Goal: Browse casually: Explore the website without a specific task or goal

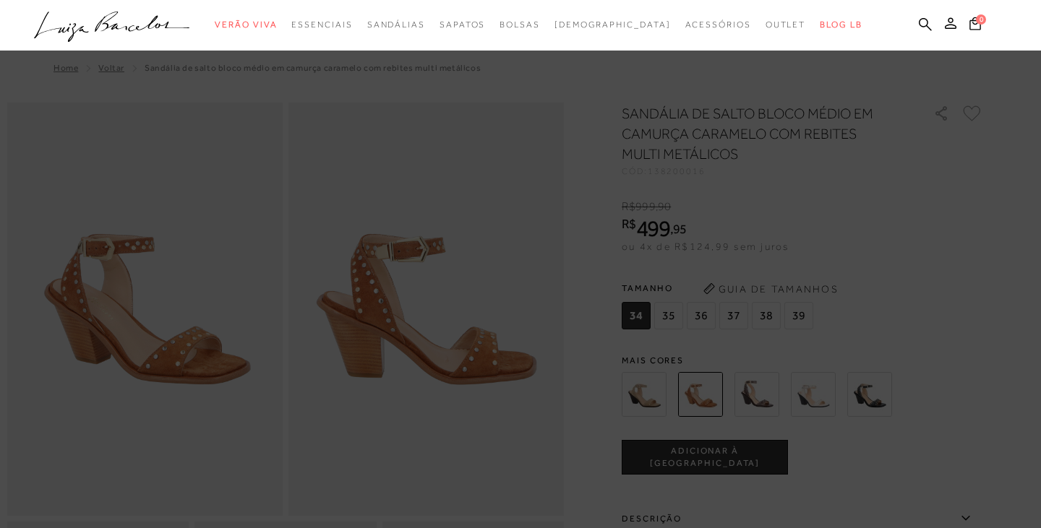
click at [106, 33] on icon ".a{fill-rule:evenodd;}" at bounding box center [112, 27] width 156 height 30
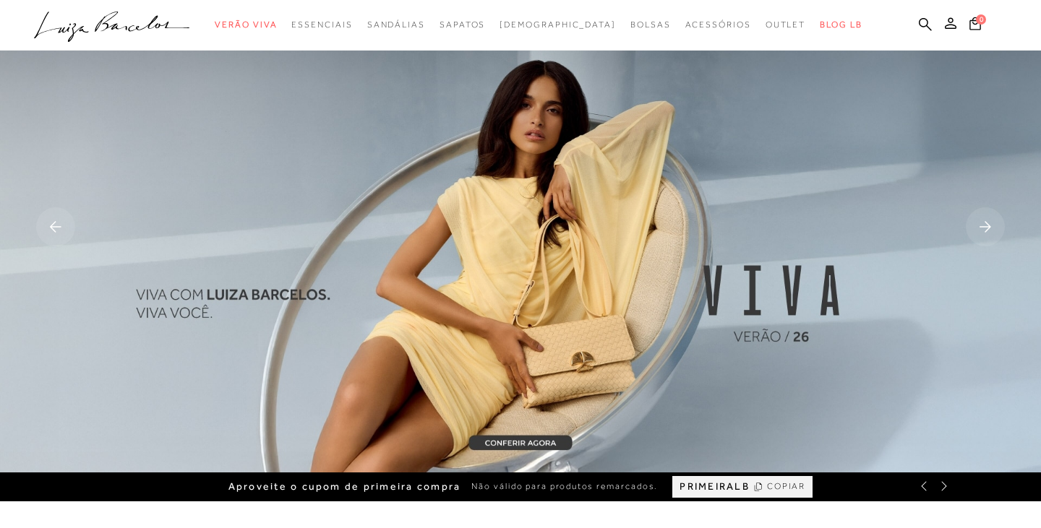
scroll to position [13, 0]
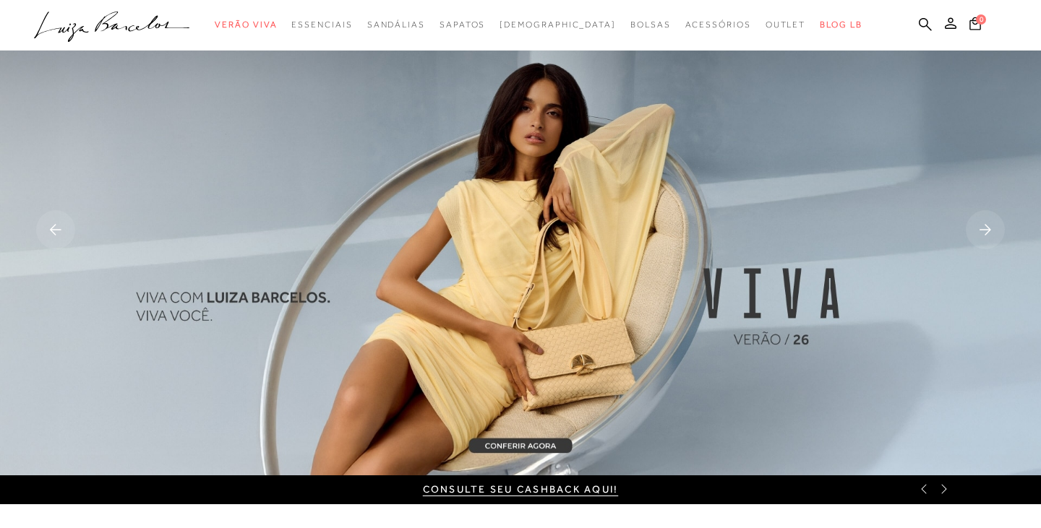
click at [981, 238] on rect at bounding box center [985, 229] width 39 height 39
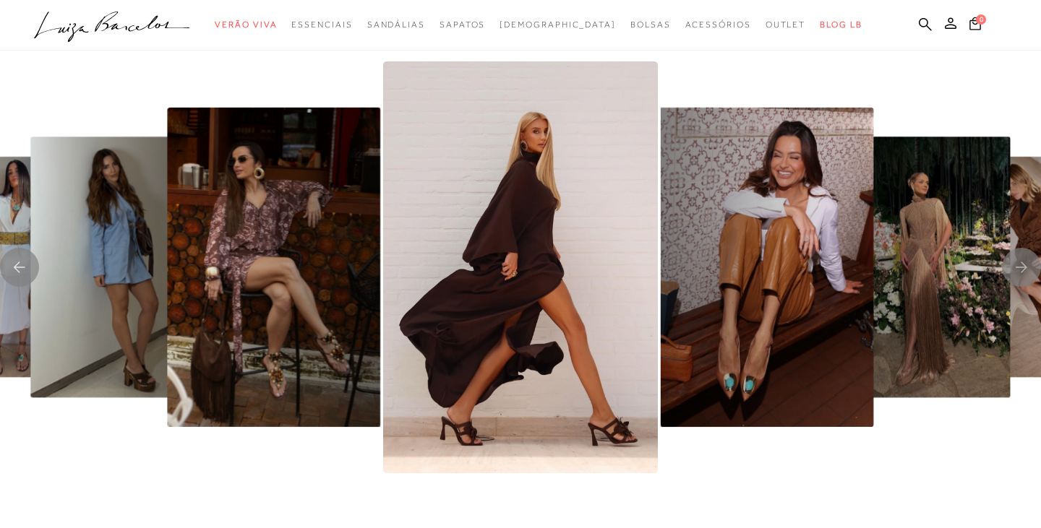
scroll to position [2369, 0]
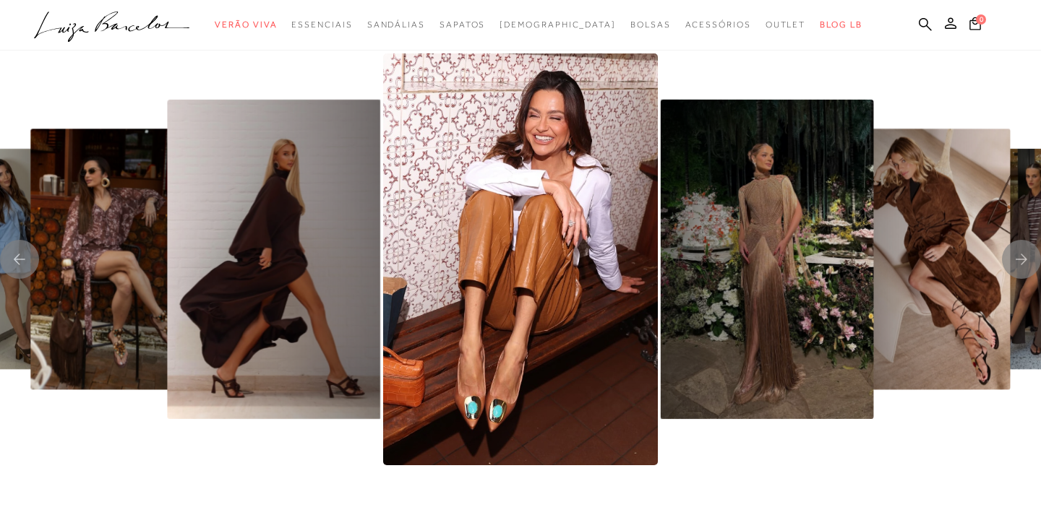
click at [510, 141] on img "2 / 8" at bounding box center [520, 259] width 275 height 412
click at [265, 234] on img "1 / 8" at bounding box center [273, 259] width 213 height 319
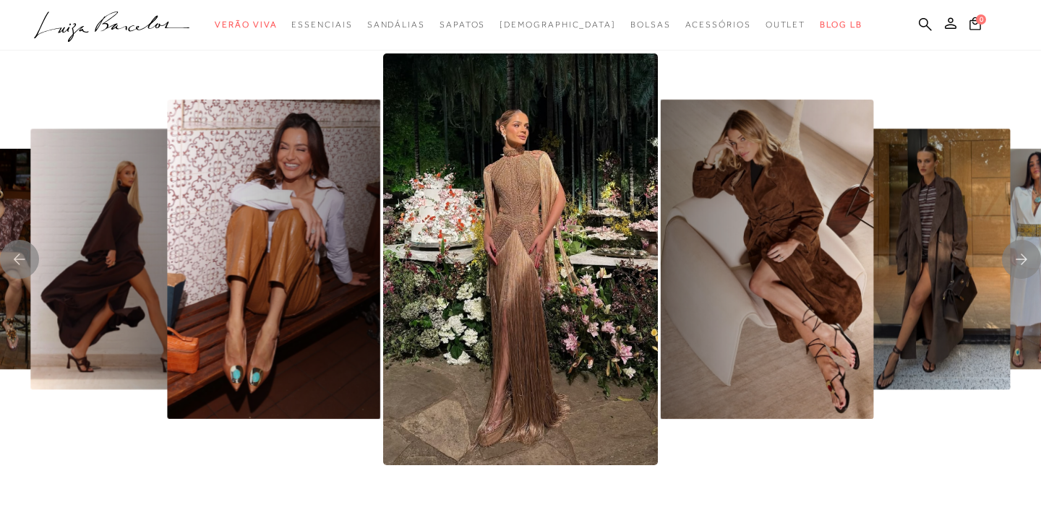
click at [325, 290] on img "2 / 8" at bounding box center [273, 259] width 213 height 319
click at [533, 254] on img "3 / 8" at bounding box center [520, 259] width 275 height 412
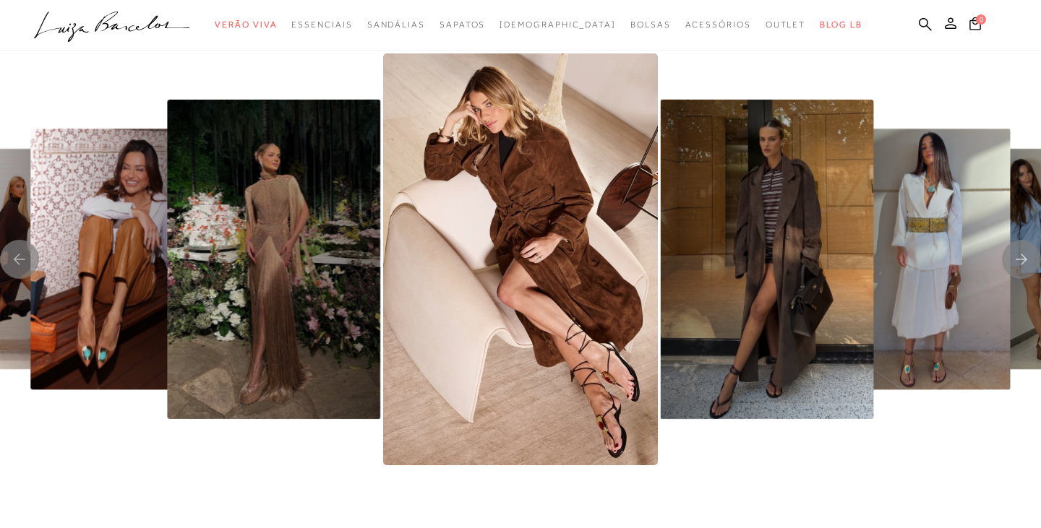
click at [111, 23] on icon ".a{fill-rule:evenodd;}" at bounding box center [112, 27] width 156 height 30
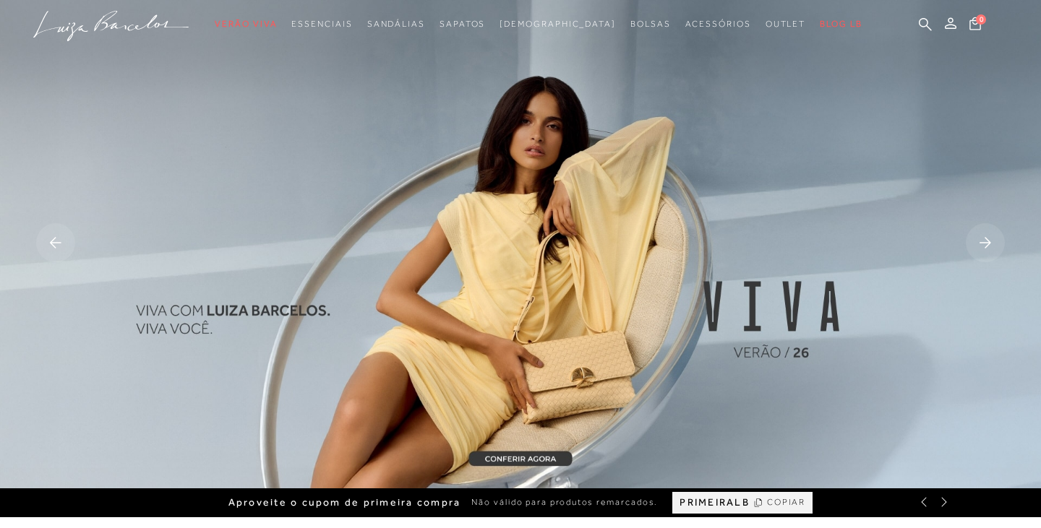
scroll to position [0, 0]
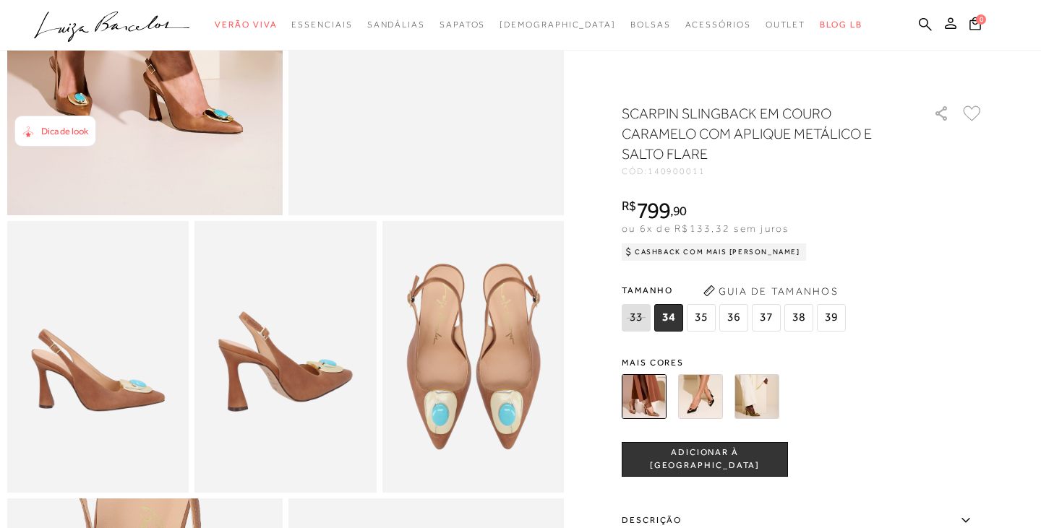
scroll to position [301, 0]
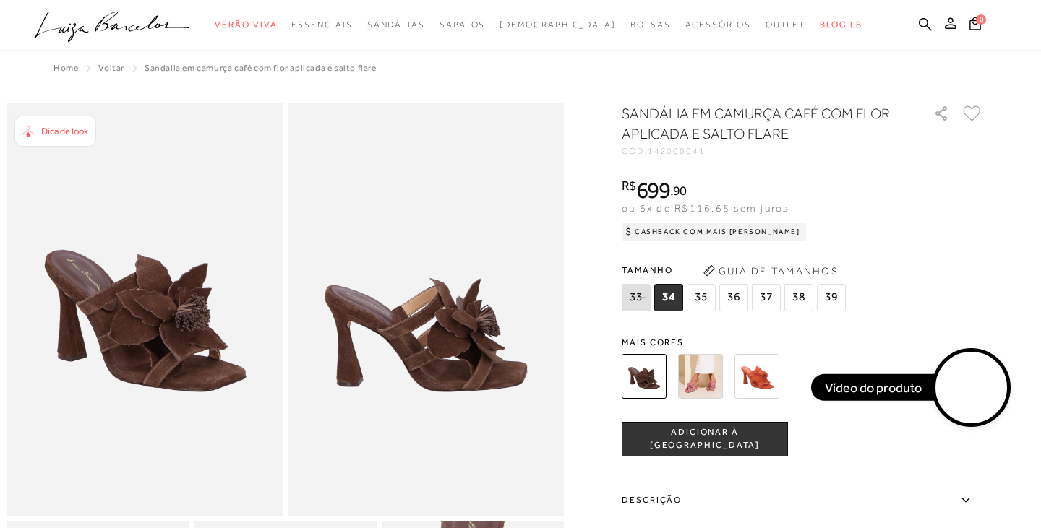
click at [968, 389] on video at bounding box center [971, 388] width 68 height 68
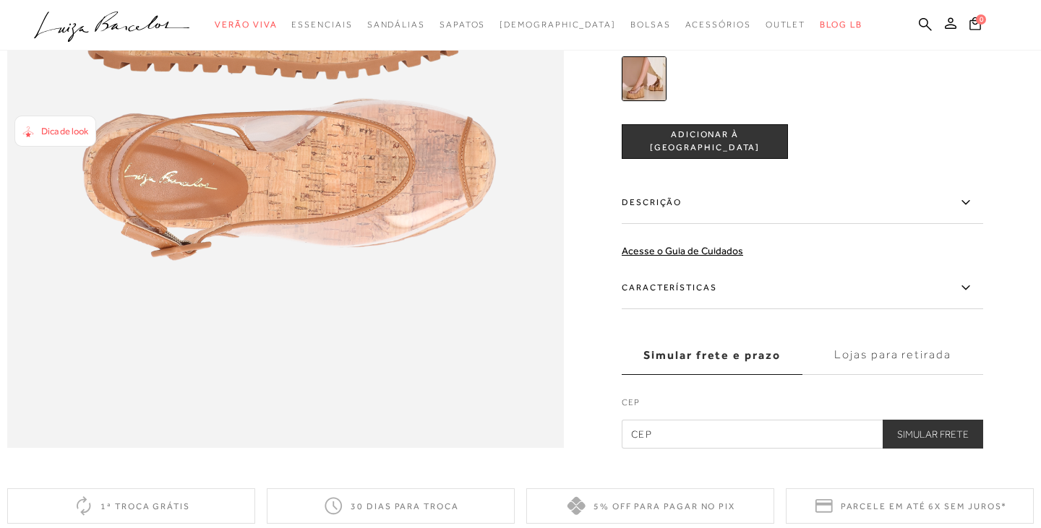
scroll to position [1190, 0]
